Goal: Information Seeking & Learning: Learn about a topic

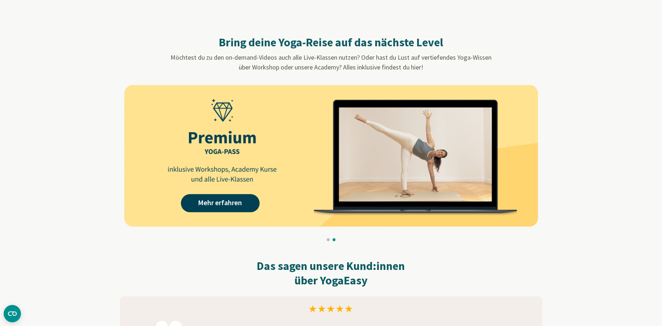
scroll to position [650, 0]
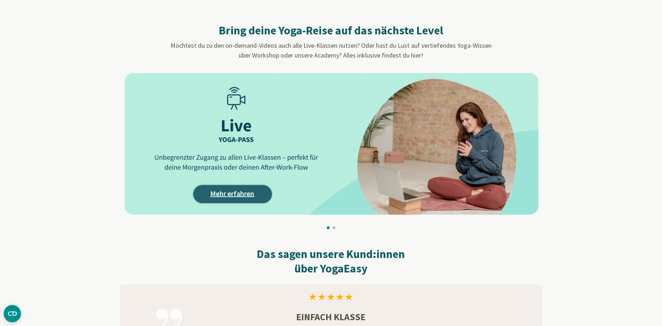
click at [247, 197] on link "Mehr erfahren" at bounding box center [232, 194] width 79 height 18
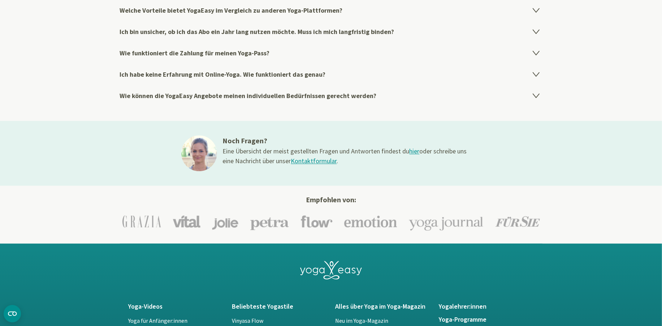
scroll to position [1248, 0]
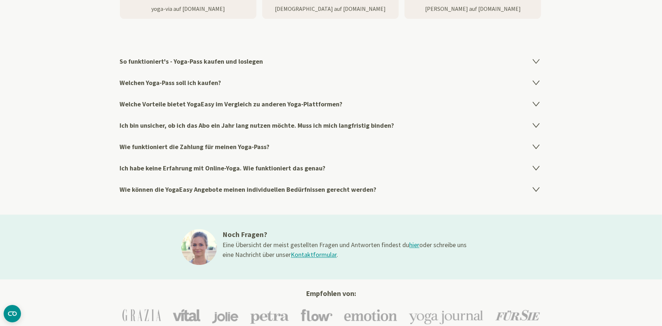
click at [317, 254] on link "Kontaktformular" at bounding box center [314, 254] width 46 height 8
click at [410, 246] on link "hier" at bounding box center [415, 244] width 10 height 8
